Goal: Transaction & Acquisition: Purchase product/service

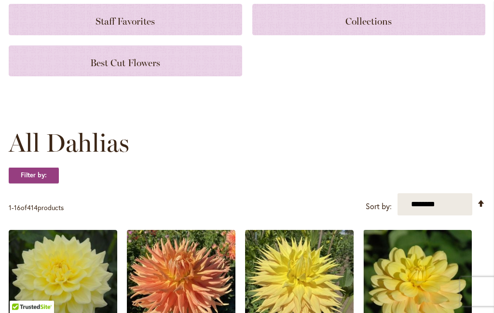
scroll to position [164, 0]
click at [42, 176] on strong "Filter by:" at bounding box center [34, 175] width 50 height 16
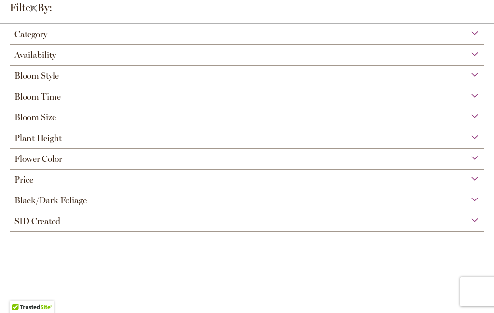
scroll to position [48, 0]
click at [76, 123] on div "Bloom Size" at bounding box center [247, 114] width 475 height 15
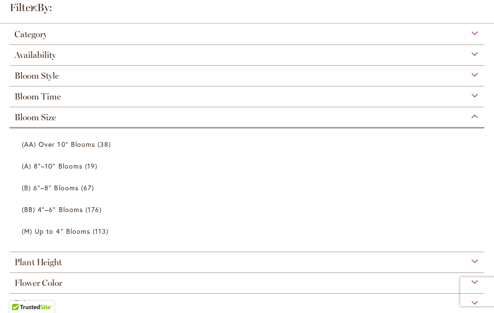
click at [322, 169] on link "(A) 8"–10" Blooms 19 items" at bounding box center [248, 165] width 453 height 17
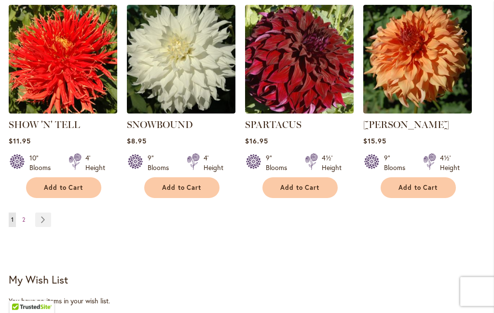
scroll to position [959, 0]
click at [28, 212] on link "Page 2" at bounding box center [24, 219] width 8 height 14
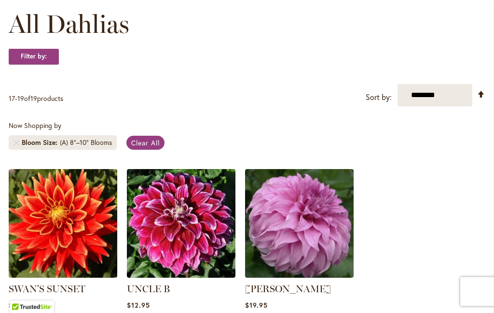
scroll to position [146, 0]
click at [153, 143] on span "Clear All" at bounding box center [145, 142] width 28 height 9
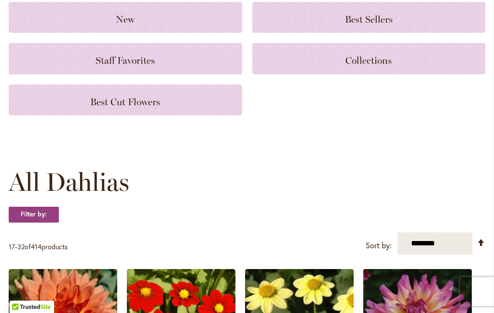
scroll to position [125, 0]
click at [43, 211] on strong "Filter by:" at bounding box center [34, 214] width 50 height 16
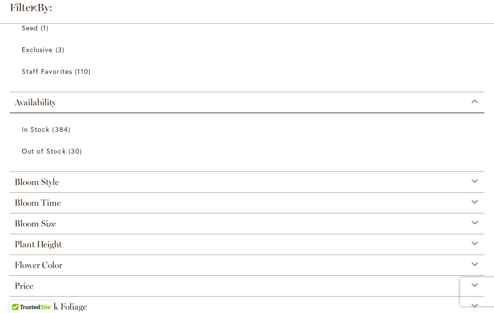
scroll to position [148, 0]
click at [97, 228] on div "Bloom Size" at bounding box center [247, 219] width 475 height 15
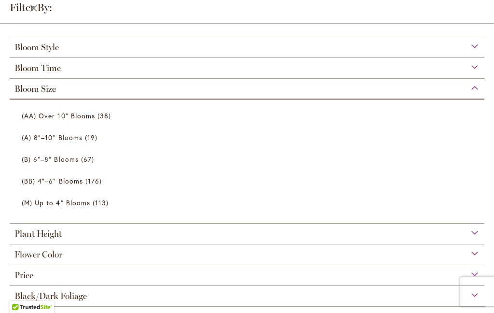
click at [166, 118] on link "(AA) Over 10" Blooms 38 items" at bounding box center [248, 115] width 453 height 17
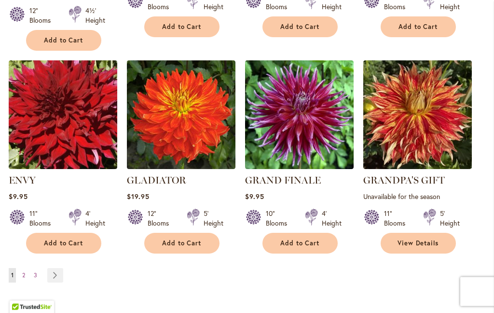
scroll to position [889, 0]
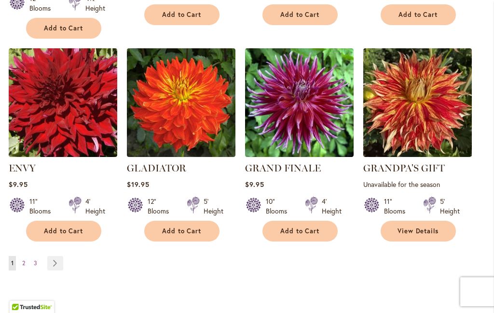
click at [27, 258] on link "Page 2" at bounding box center [24, 263] width 8 height 14
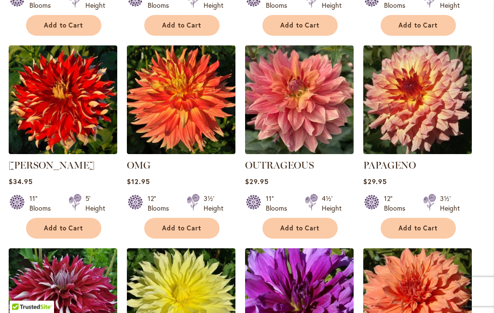
scroll to position [676, 0]
click at [475, 189] on ol "HAKUYOU Rating: 98% 4 Reviews $8.95 12" Blooms 3½' Height Add to Cart" at bounding box center [247, 47] width 477 height 815
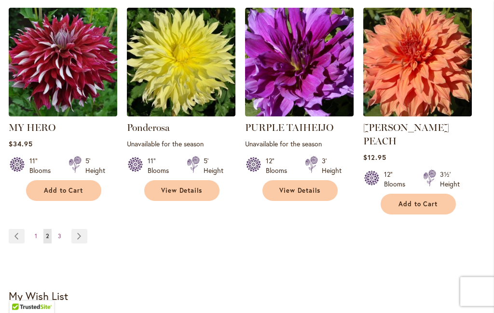
scroll to position [916, 0]
click at [62, 229] on link "Page 3" at bounding box center [60, 236] width 8 height 14
click at [63, 229] on link "Page 3" at bounding box center [60, 236] width 8 height 14
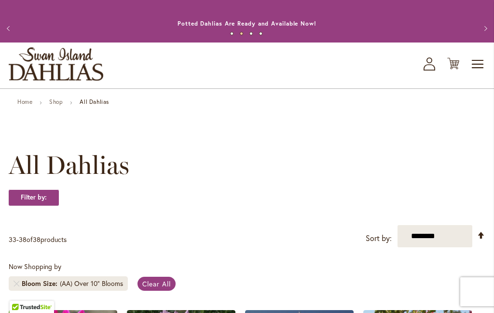
scroll to position [7, 0]
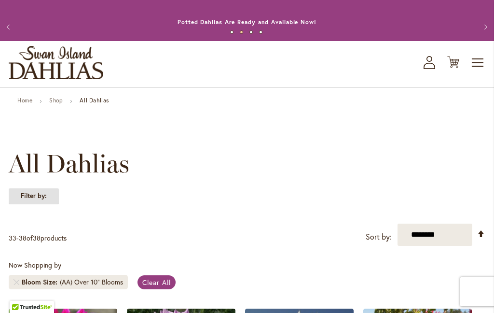
click at [42, 198] on strong "Filter by:" at bounding box center [34, 196] width 50 height 16
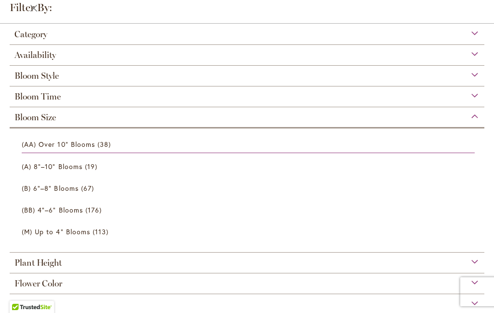
click at [88, 123] on div "Bloom Size" at bounding box center [247, 114] width 475 height 15
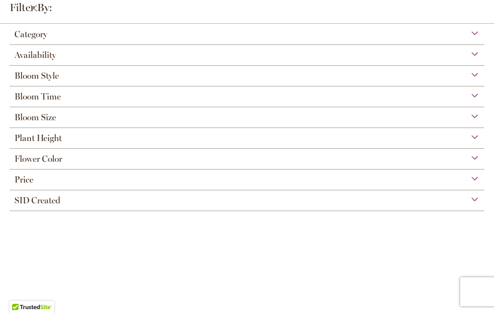
click at [82, 143] on div "Plant Height" at bounding box center [247, 135] width 475 height 15
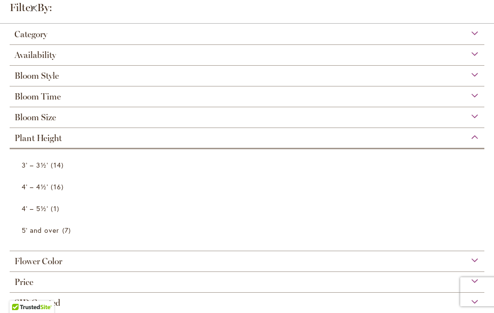
click at [250, 189] on link "4' – 4½' 16 items" at bounding box center [248, 186] width 453 height 17
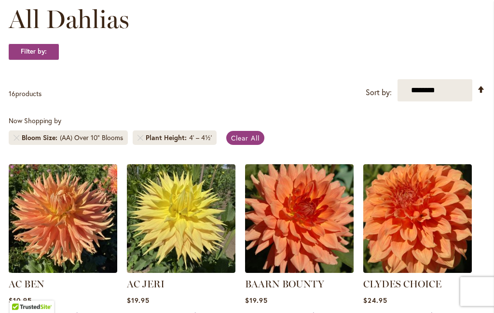
scroll to position [151, 0]
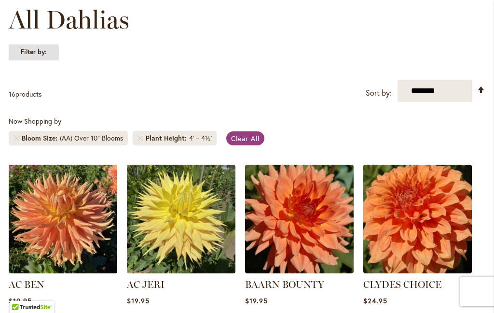
click at [35, 54] on strong "Filter by:" at bounding box center [34, 52] width 50 height 16
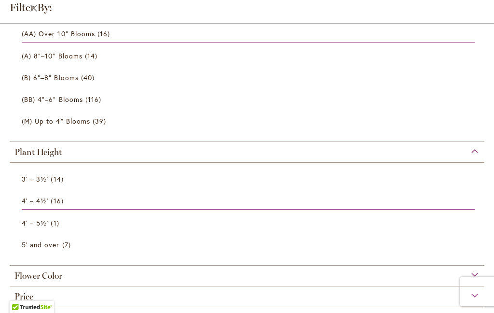
scroll to position [89, 0]
click at [65, 282] on div "Flower Color" at bounding box center [247, 273] width 475 height 15
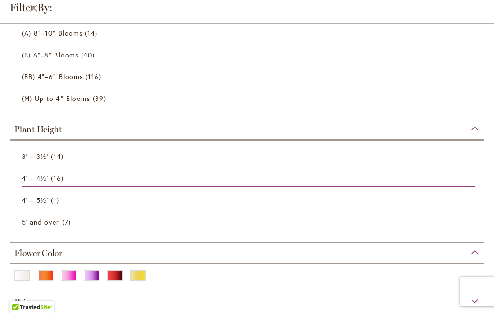
scroll to position [113, 0]
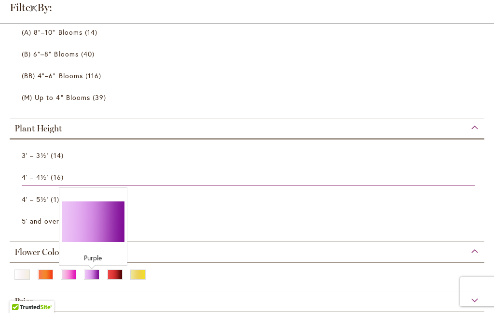
click at [92, 279] on div "Purple" at bounding box center [91, 274] width 15 height 10
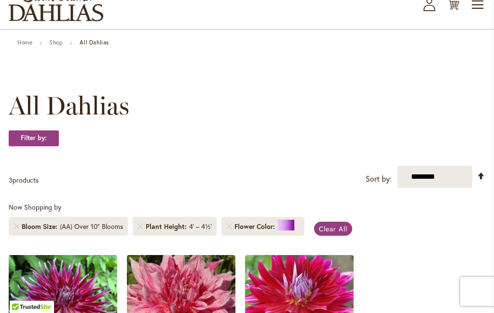
scroll to position [65, 0]
click at [43, 141] on strong "Filter by:" at bounding box center [34, 138] width 50 height 16
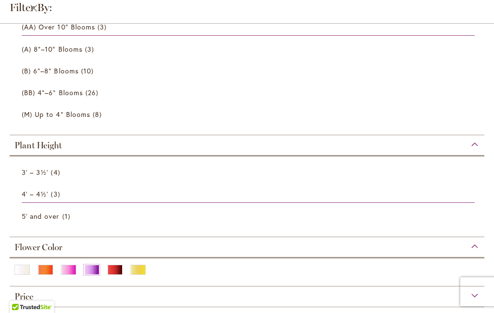
scroll to position [96, 0]
click at [24, 275] on div "White/Cream" at bounding box center [21, 270] width 15 height 10
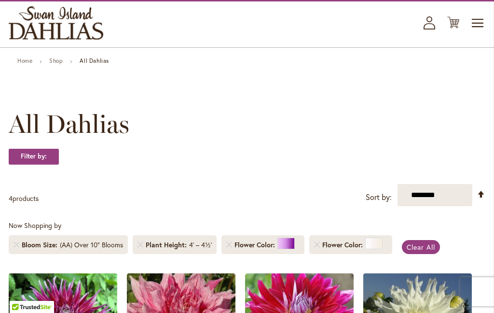
scroll to position [37, 0]
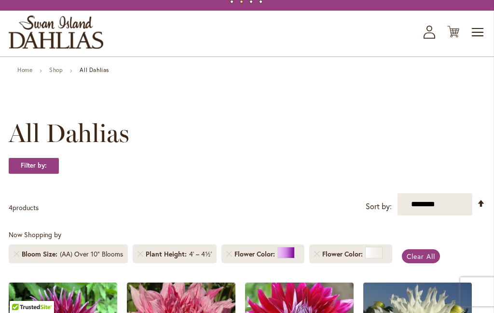
click at [362, 258] on span "Flower Color" at bounding box center [344, 254] width 43 height 10
click at [427, 260] on span "Clear All" at bounding box center [421, 256] width 28 height 9
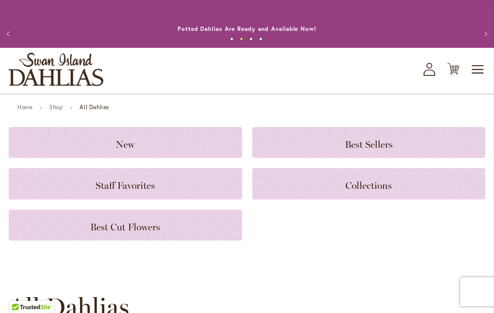
click at [382, 193] on div "Collections" at bounding box center [370, 183] width 234 height 31
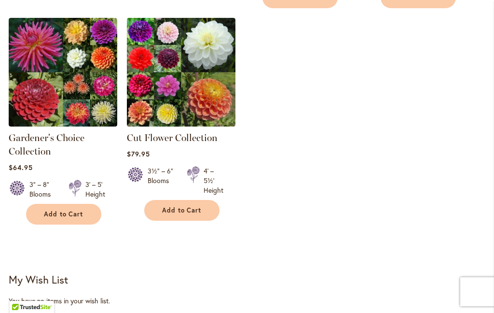
scroll to position [504, 0]
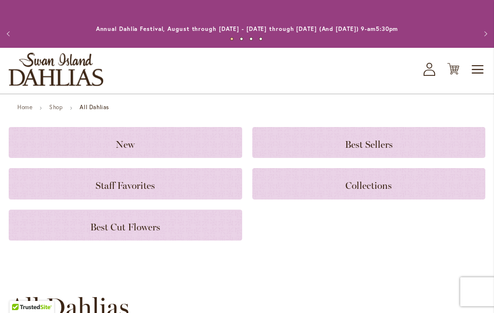
click at [379, 146] on span "Best Sellers" at bounding box center [369, 145] width 48 height 12
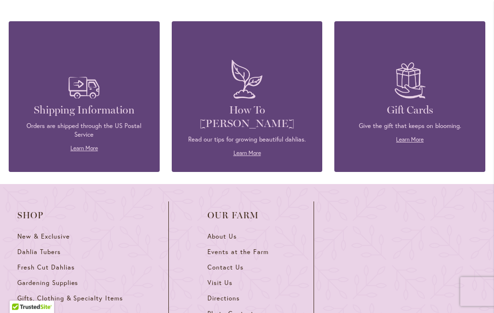
scroll to position [1210, 0]
